Goal: Task Accomplishment & Management: Manage account settings

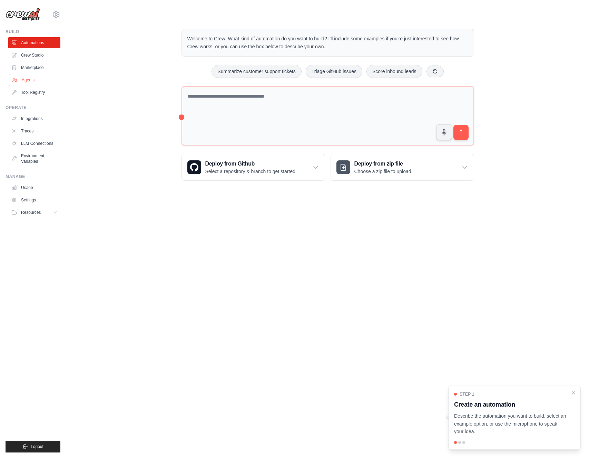
click at [28, 81] on link "Agents" at bounding box center [35, 79] width 52 height 11
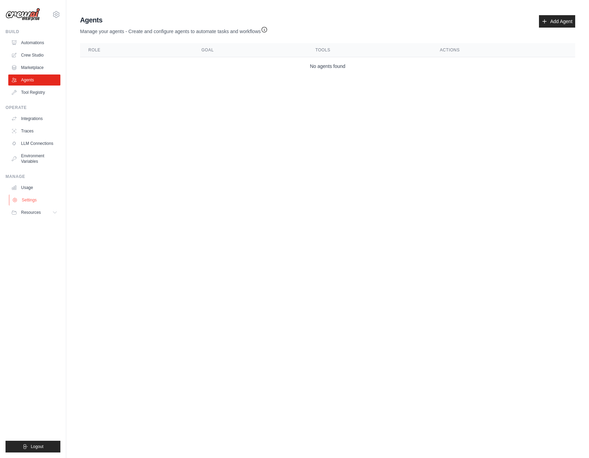
click at [35, 199] on link "Settings" at bounding box center [35, 199] width 52 height 11
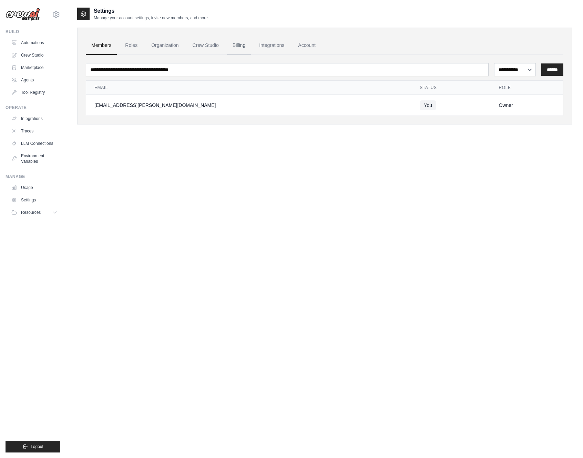
click at [239, 46] on link "Billing" at bounding box center [239, 45] width 24 height 19
